Goal: Answer question/provide support: Answer question/provide support

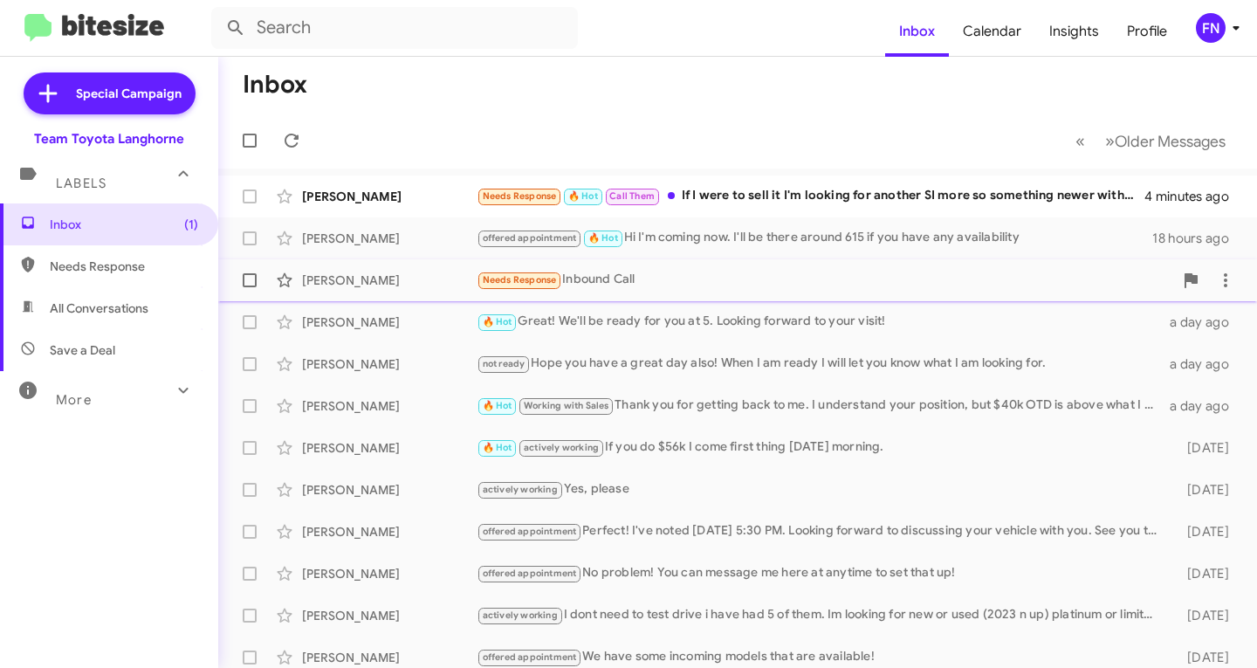
click at [405, 291] on div "[PERSON_NAME] Needs Response Inbound Call 21 hours ago" at bounding box center [737, 280] width 1011 height 35
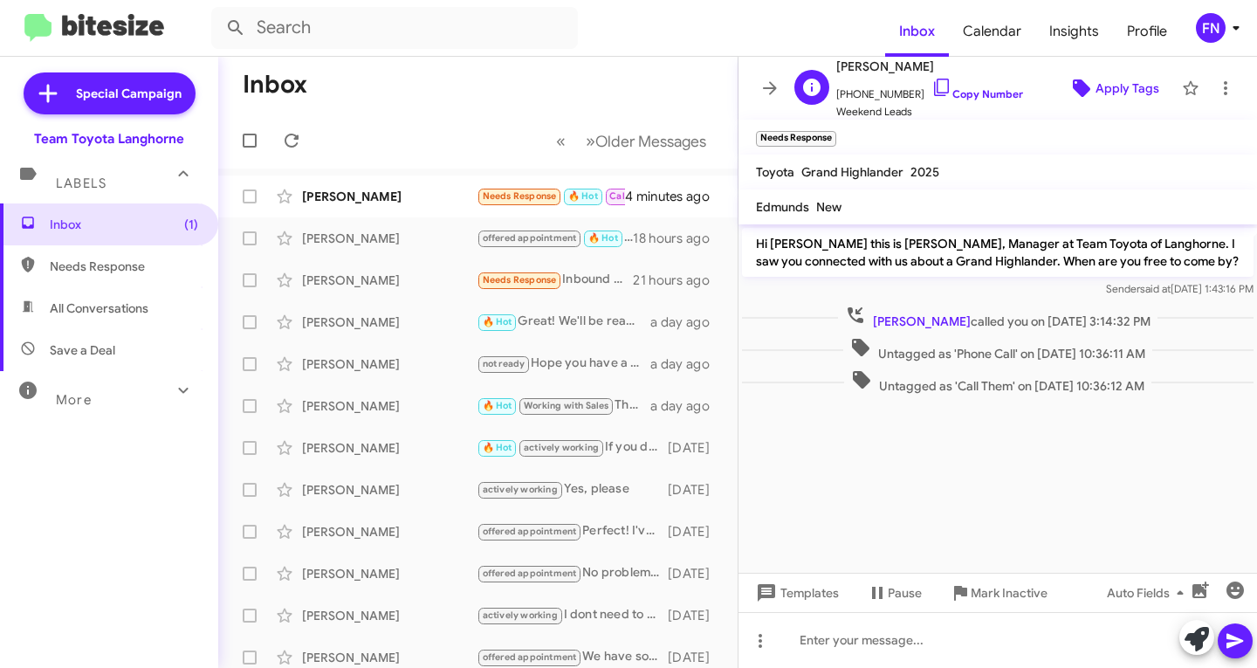
click at [1116, 98] on span "Apply Tags" at bounding box center [1128, 87] width 64 height 31
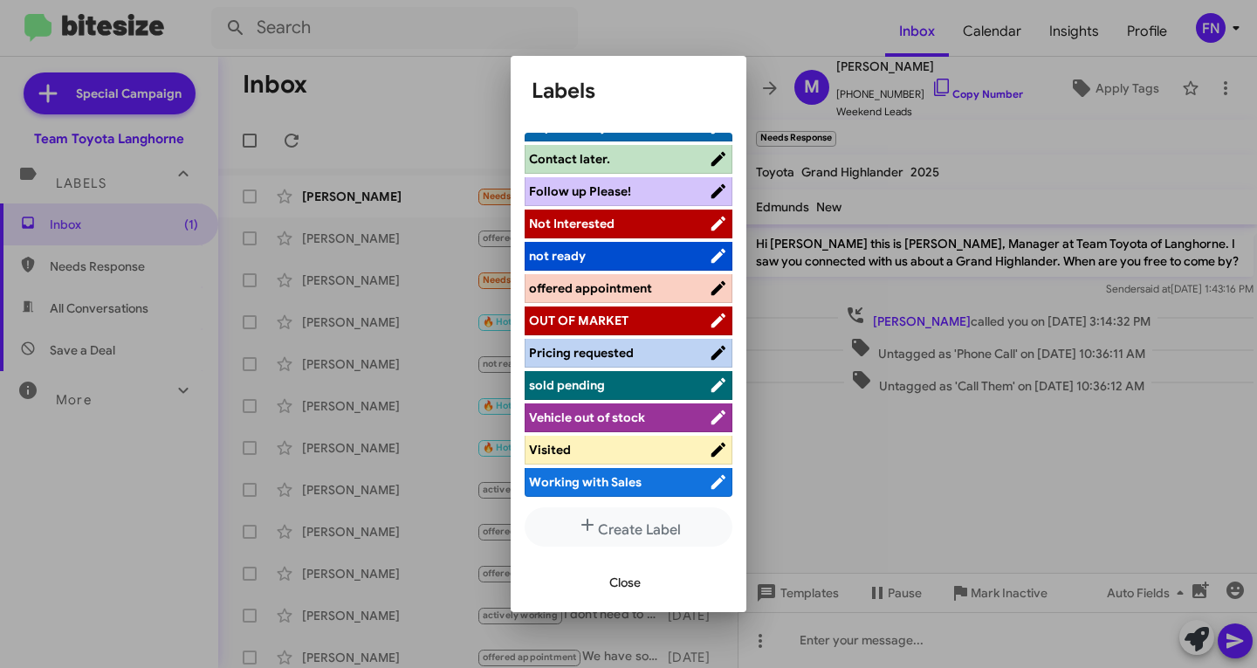
click at [628, 285] on span "offered appointment" at bounding box center [590, 288] width 123 height 16
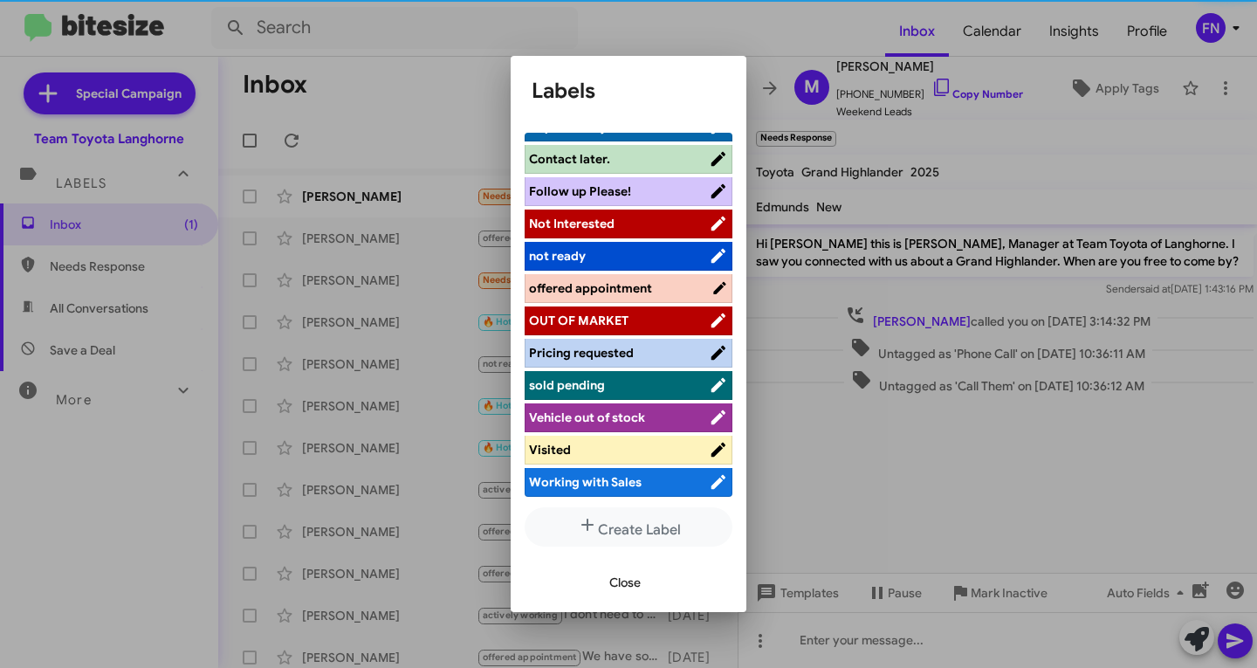
click at [632, 580] on span "Close" at bounding box center [624, 582] width 31 height 31
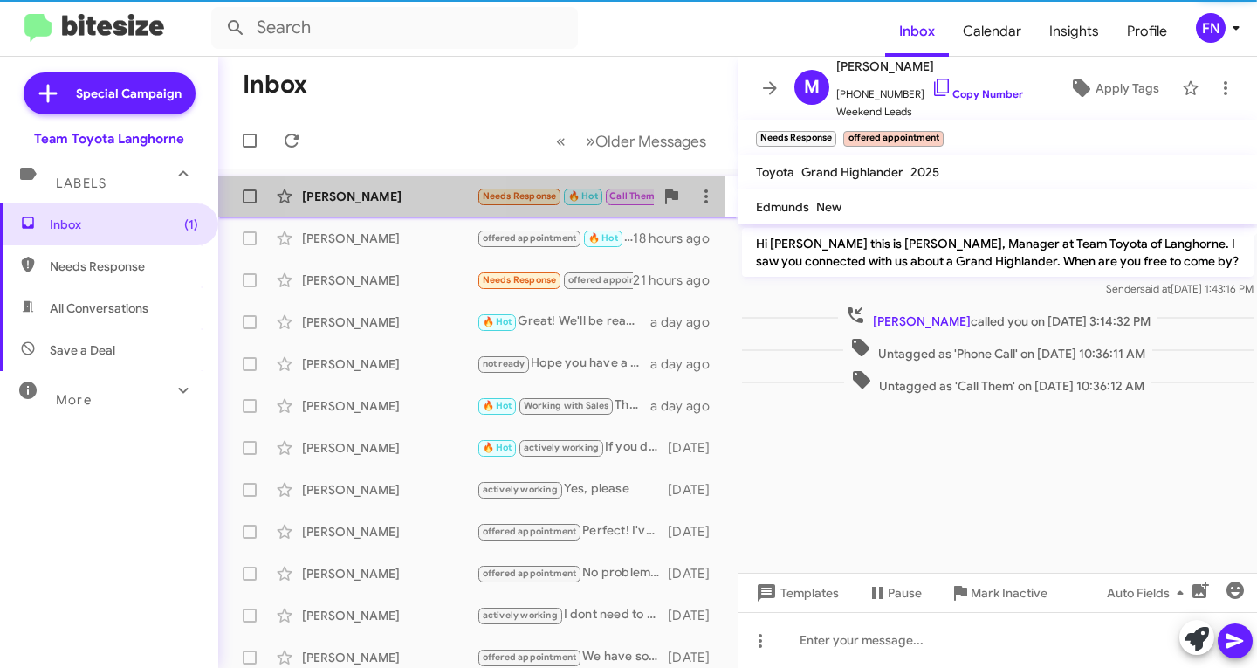
click at [394, 193] on div "[PERSON_NAME]" at bounding box center [389, 196] width 175 height 17
